Goal: Communication & Community: Connect with others

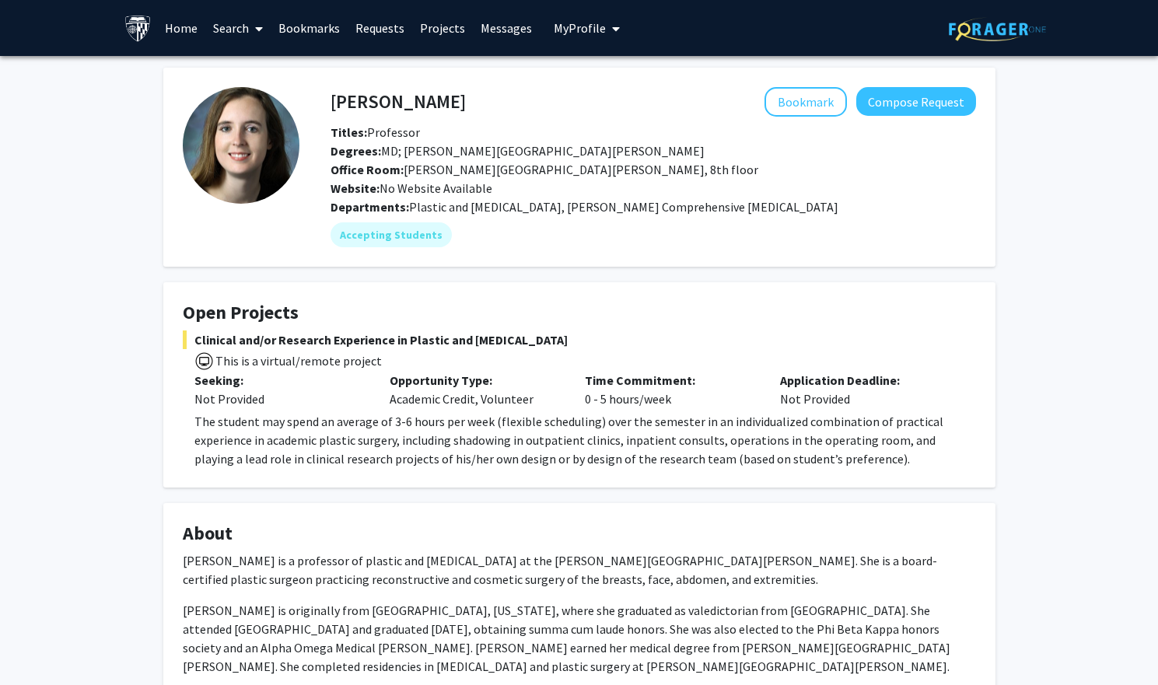
scroll to position [5, 0]
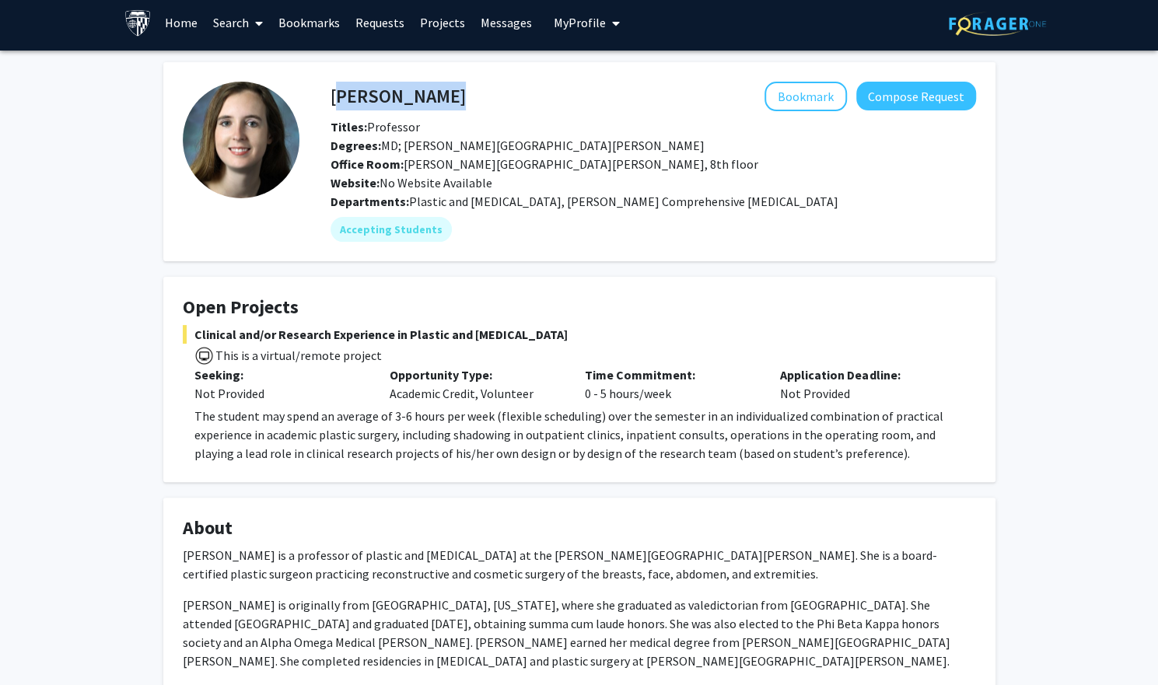
drag, startPoint x: 0, startPoint y: 0, endPoint x: 541, endPoint y: 80, distance: 547.2
click at [541, 80] on fg-card "[PERSON_NAME] Bookmark Compose Request Titles: Professor Degrees: MD; [PERSON_N…" at bounding box center [579, 161] width 832 height 199
click at [483, 24] on link "Messages" at bounding box center [506, 22] width 67 height 54
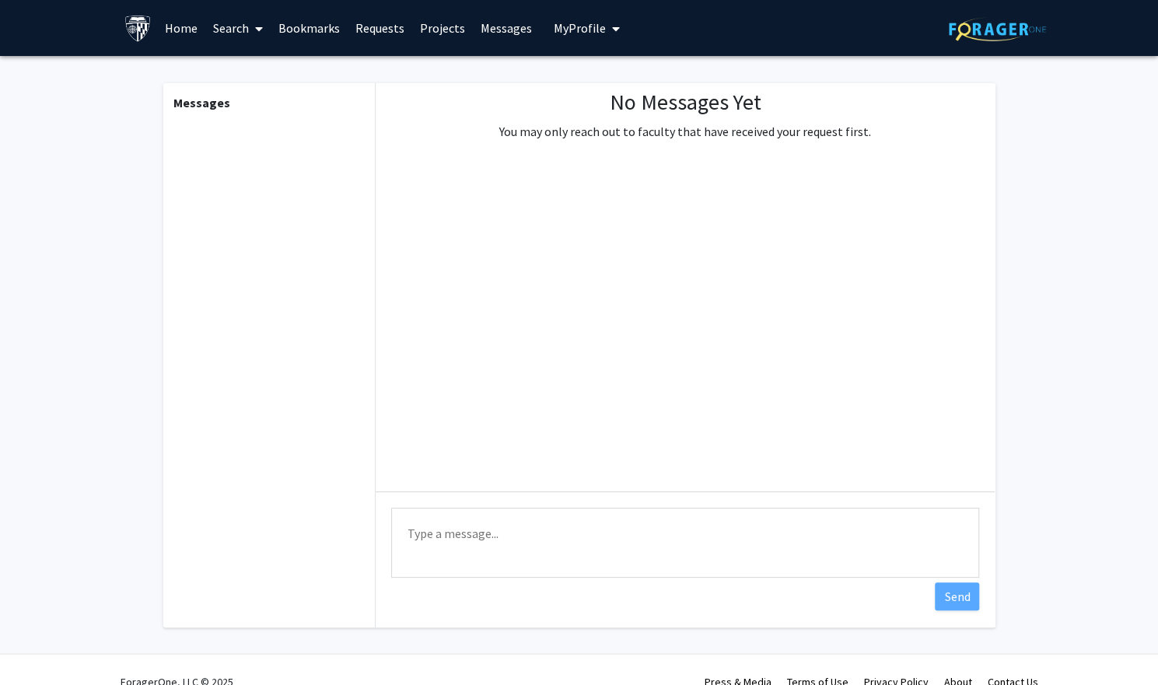
click at [427, 30] on link "Projects" at bounding box center [442, 28] width 61 height 54
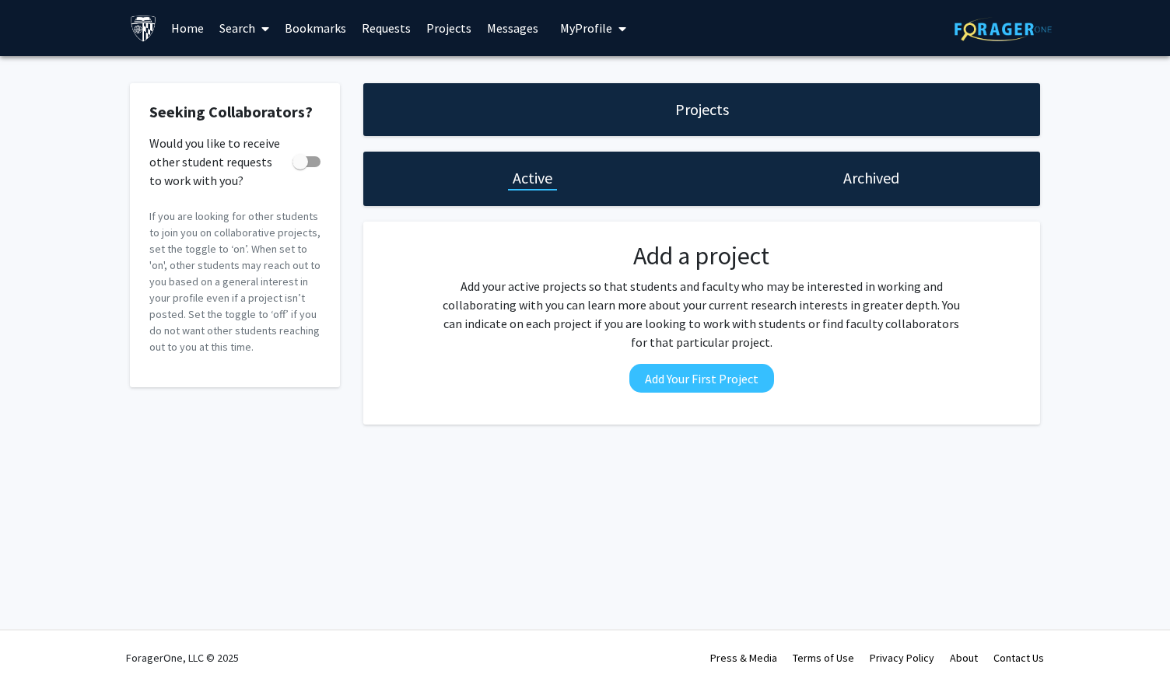
click at [384, 34] on link "Requests" at bounding box center [386, 28] width 65 height 54
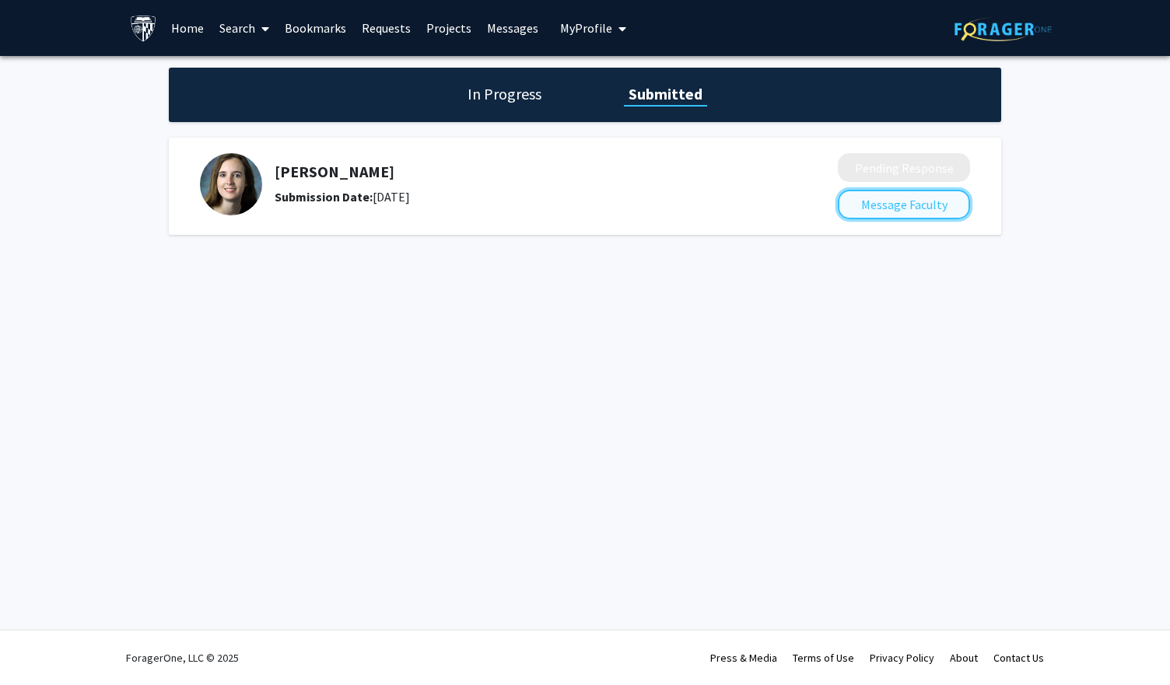
click at [858, 202] on button "Message Faculty" at bounding box center [904, 205] width 132 height 30
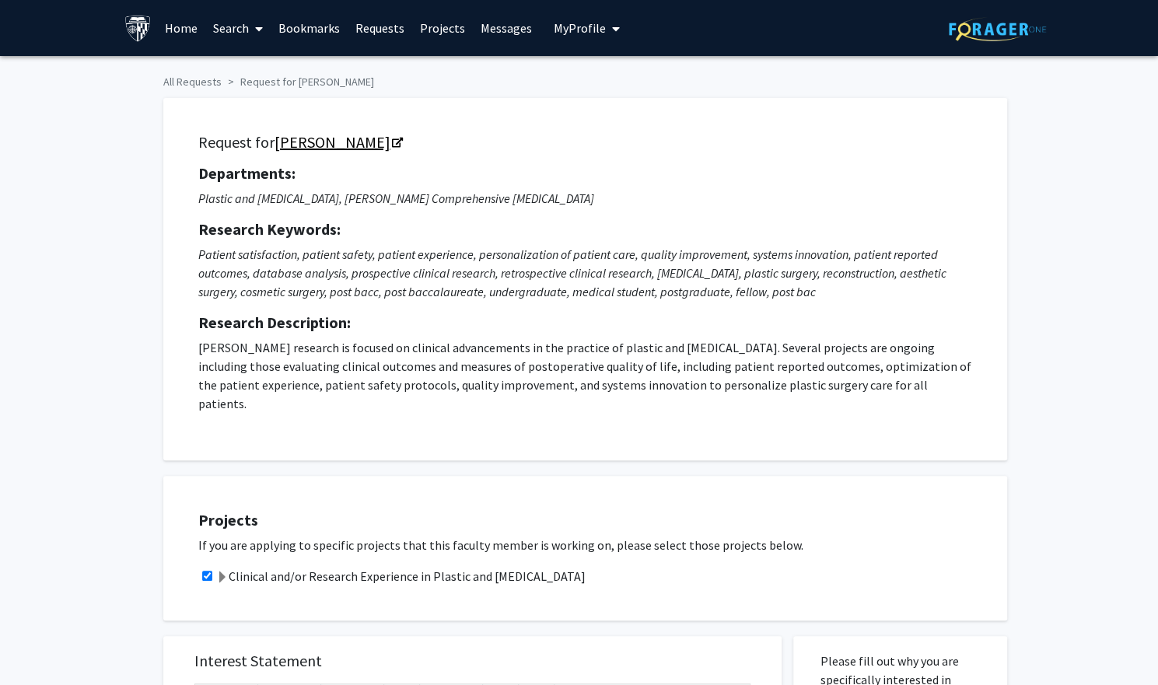
click at [333, 150] on link "[PERSON_NAME]" at bounding box center [338, 141] width 127 height 19
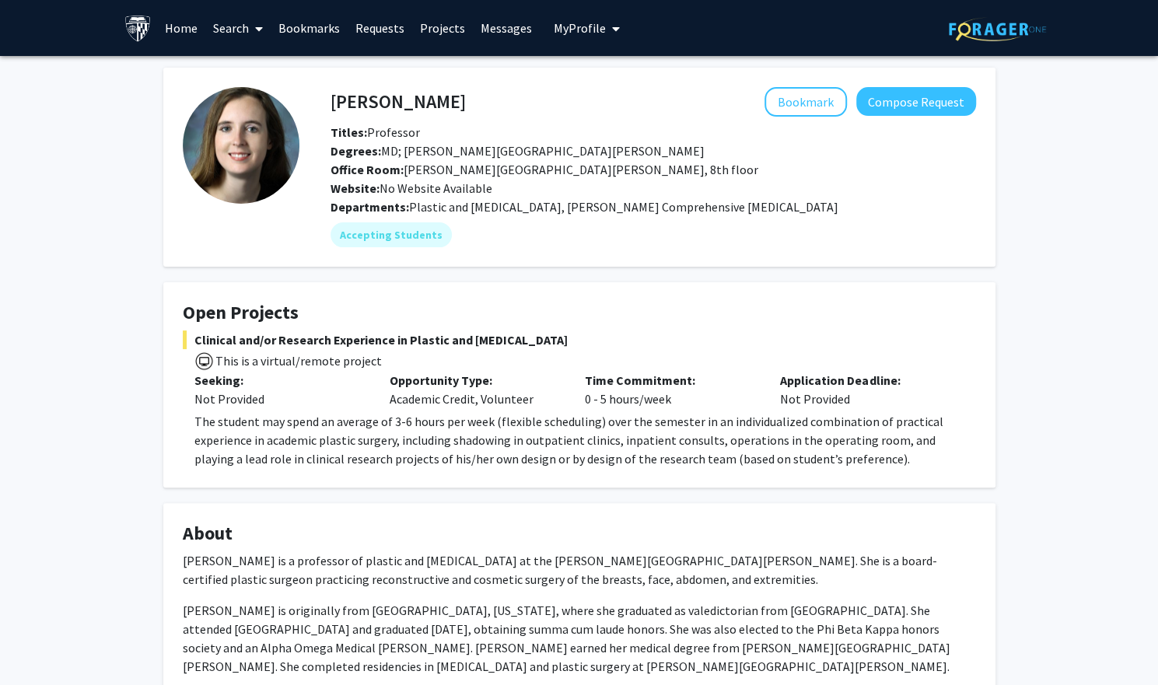
drag, startPoint x: 471, startPoint y: 115, endPoint x: 327, endPoint y: 100, distance: 143.9
click at [327, 100] on div "[PERSON_NAME] Bookmark Compose Request" at bounding box center [653, 102] width 669 height 30
click at [331, 94] on div "Michele Manahan Bookmark Compose Request" at bounding box center [653, 102] width 669 height 30
copy h4 "[PERSON_NAME]"
